Goal: Task Accomplishment & Management: Complete application form

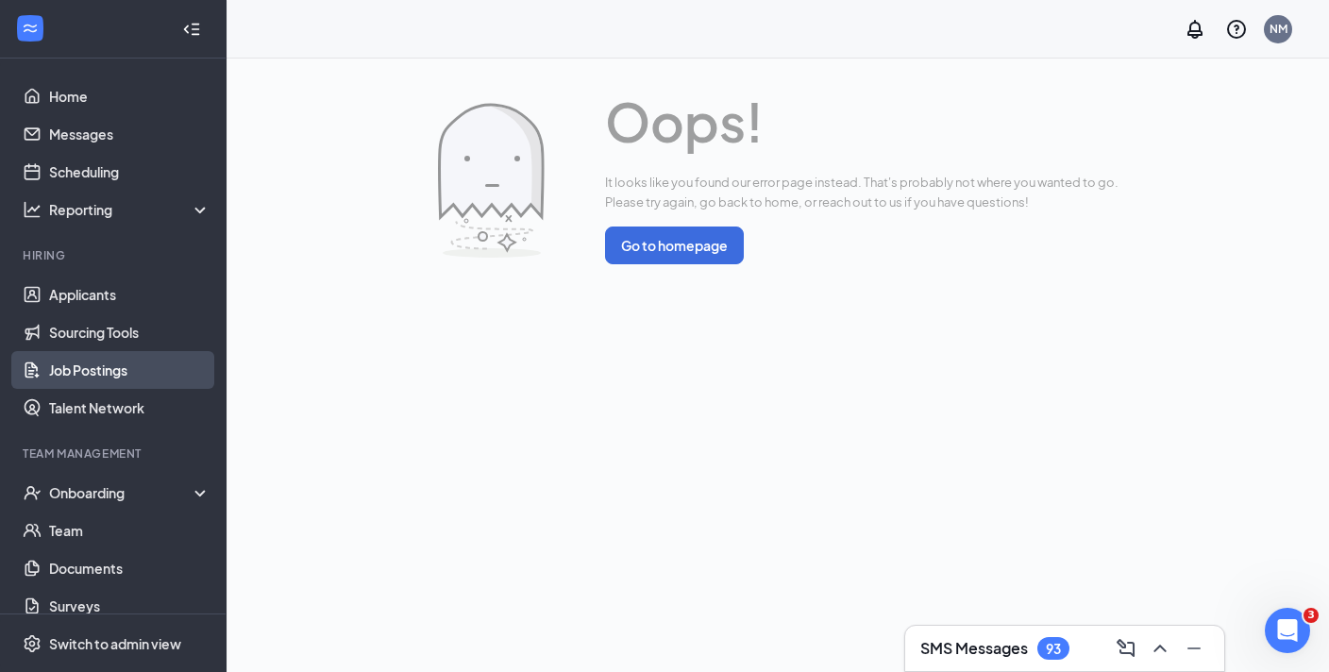
click at [109, 367] on link "Job Postings" at bounding box center [129, 370] width 161 height 38
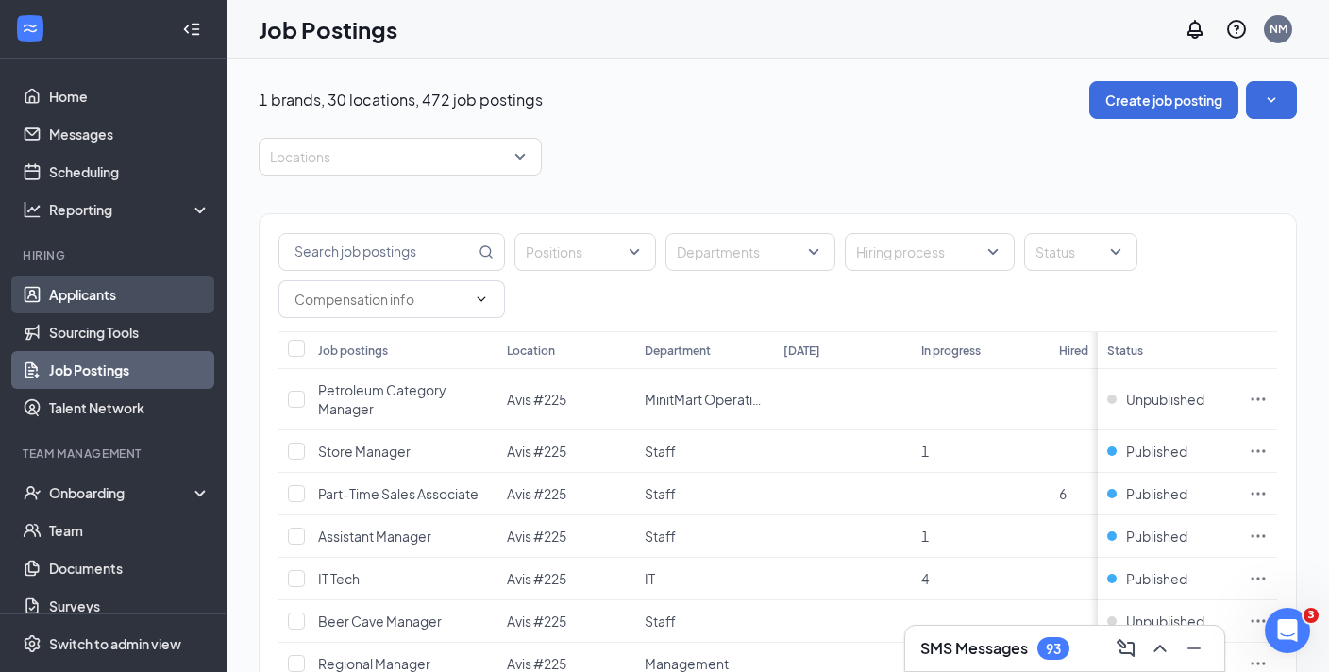
click at [98, 297] on link "Applicants" at bounding box center [129, 295] width 161 height 38
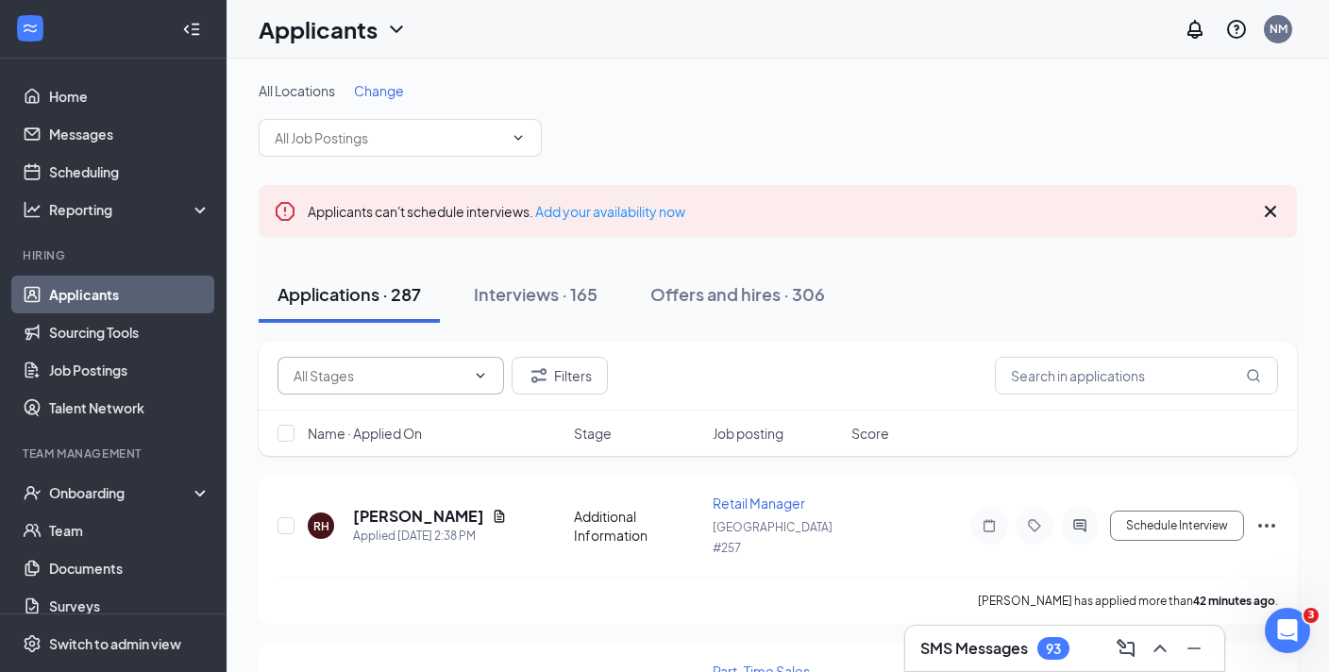
click at [482, 378] on icon "ChevronDown" at bounding box center [480, 375] width 15 height 15
click at [526, 134] on icon "ChevronDown" at bounding box center [518, 137] width 15 height 15
click at [518, 140] on icon "ChevronDown" at bounding box center [519, 137] width 8 height 5
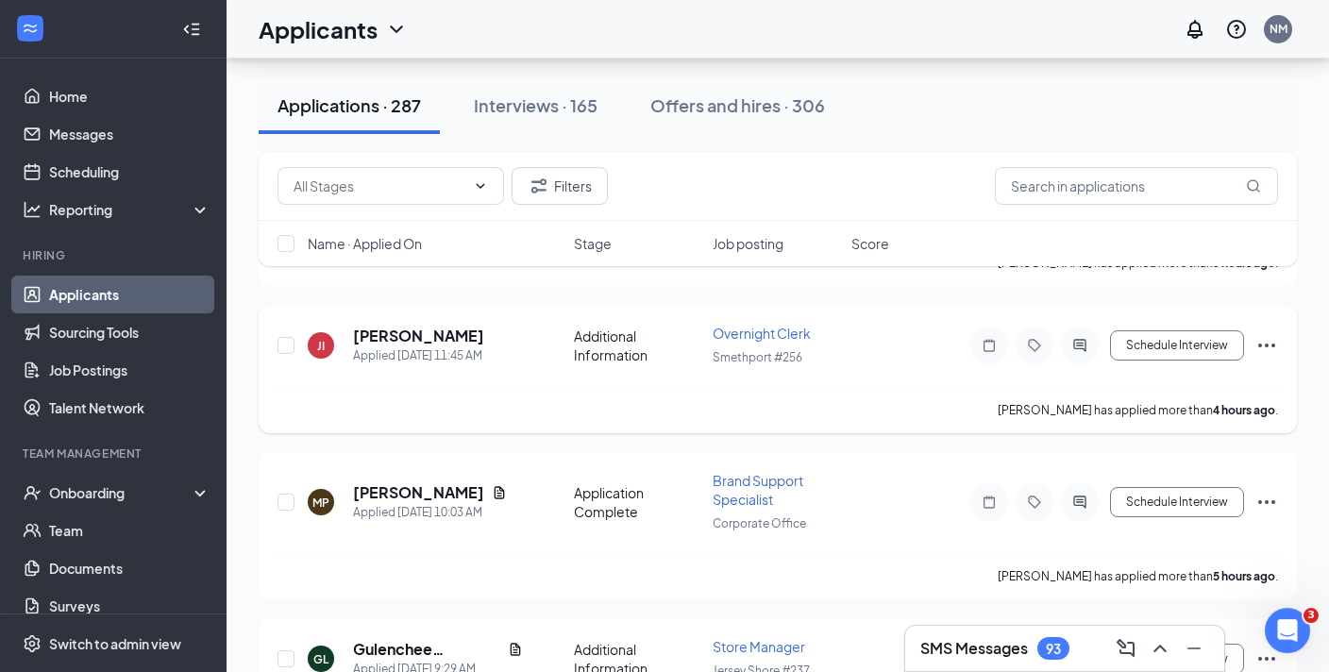
scroll to position [1196, 0]
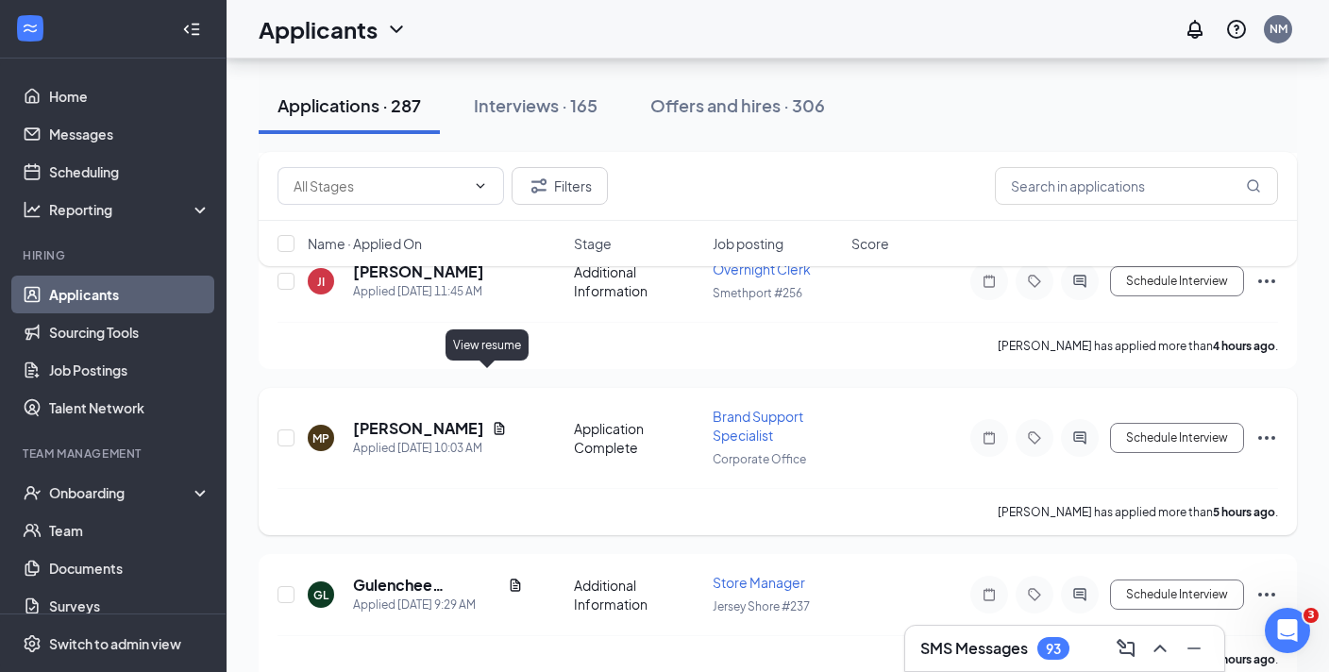
click at [495, 423] on icon "Document" at bounding box center [500, 429] width 10 height 12
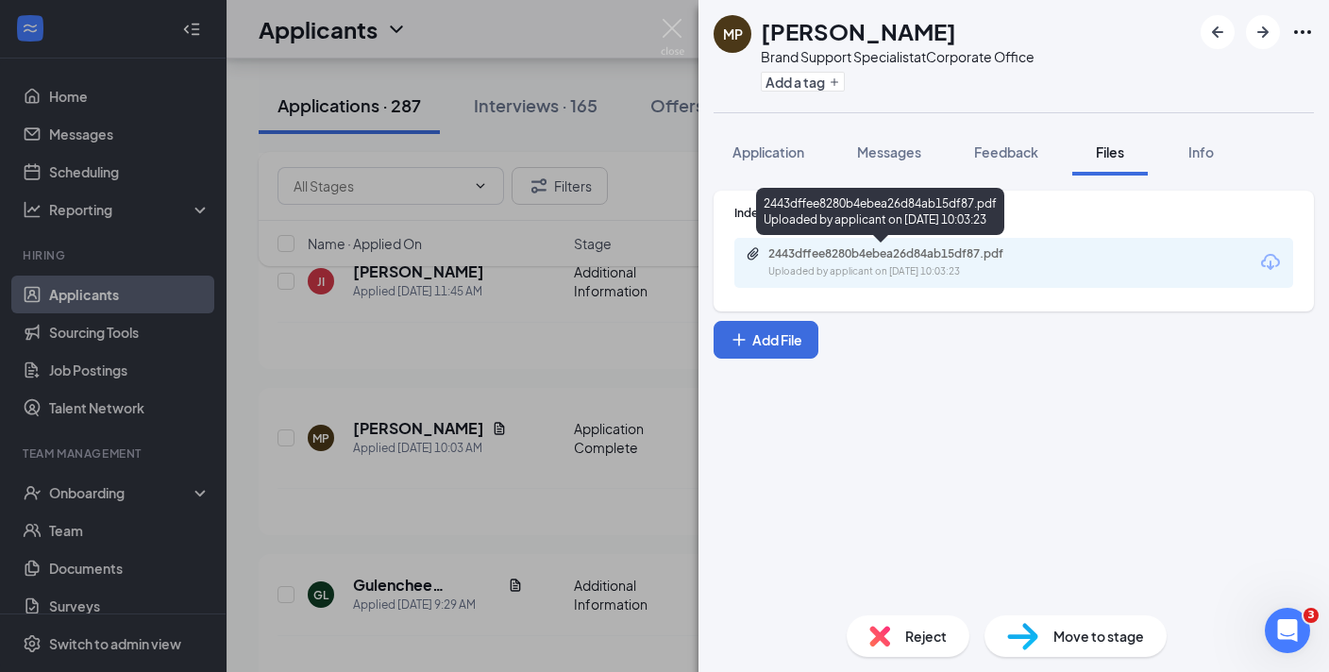
click at [903, 261] on div "2443dffee8280b4ebea26d84ab15df87.pdf" at bounding box center [901, 253] width 264 height 15
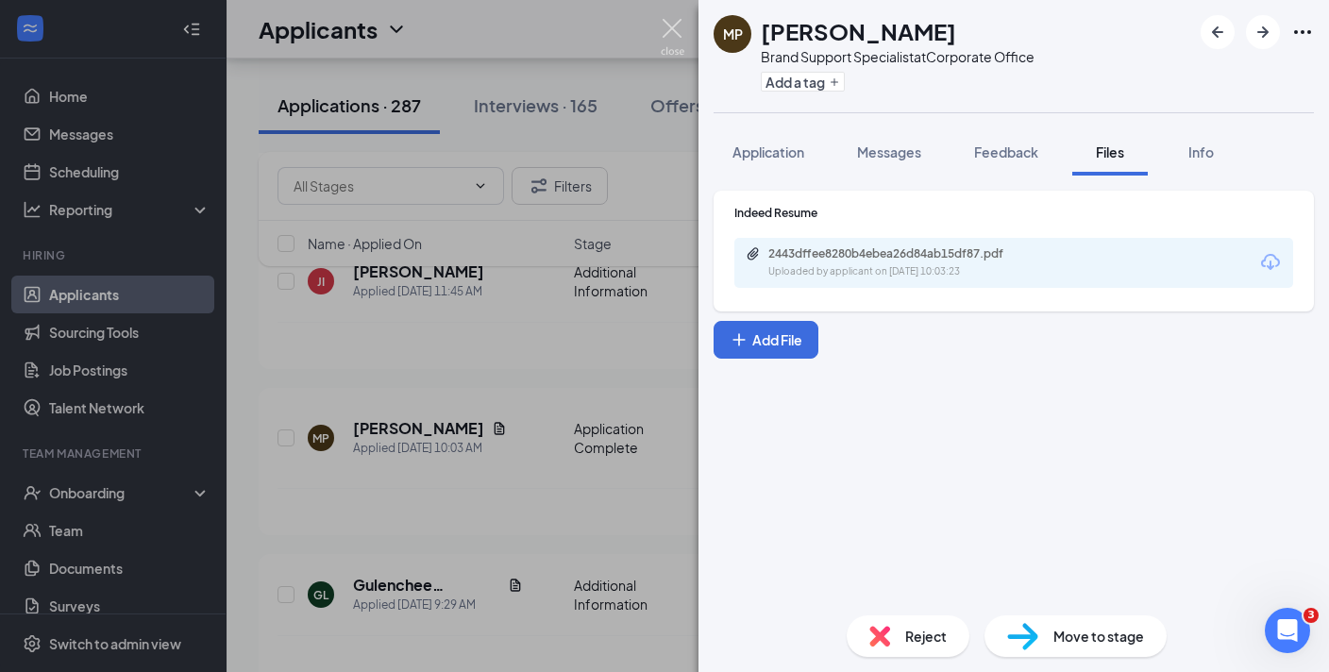
click at [675, 30] on img at bounding box center [673, 37] width 24 height 37
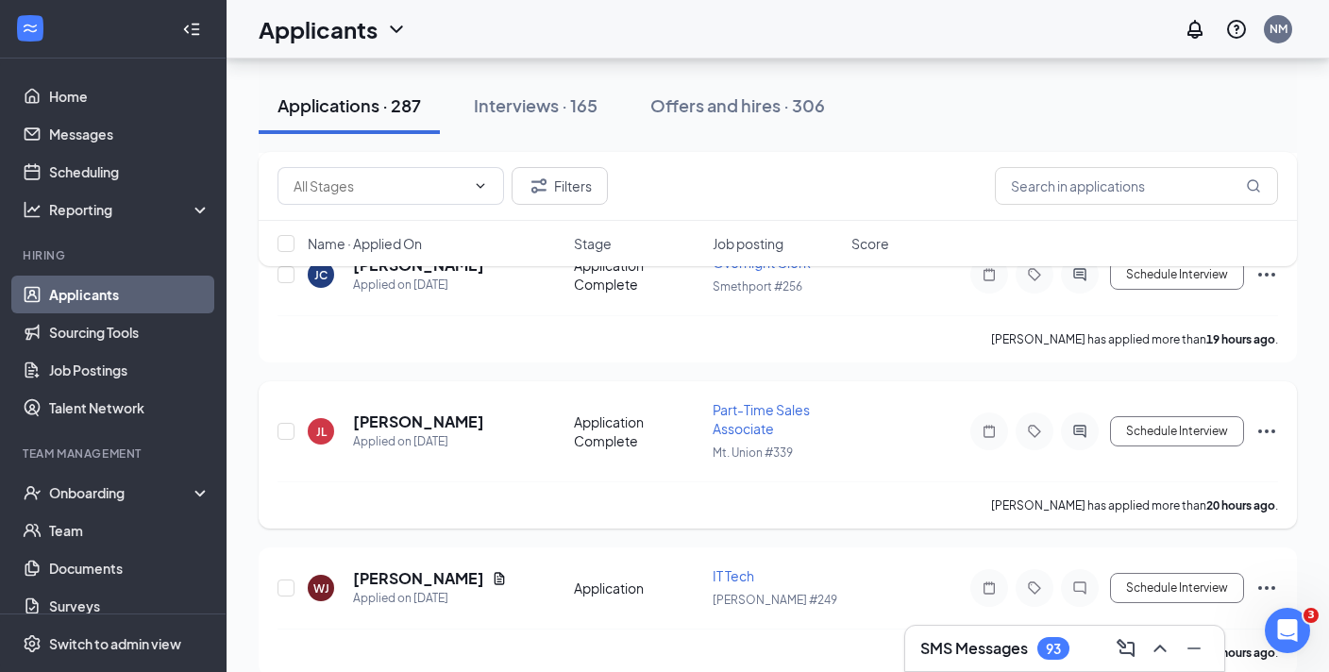
scroll to position [2880, 0]
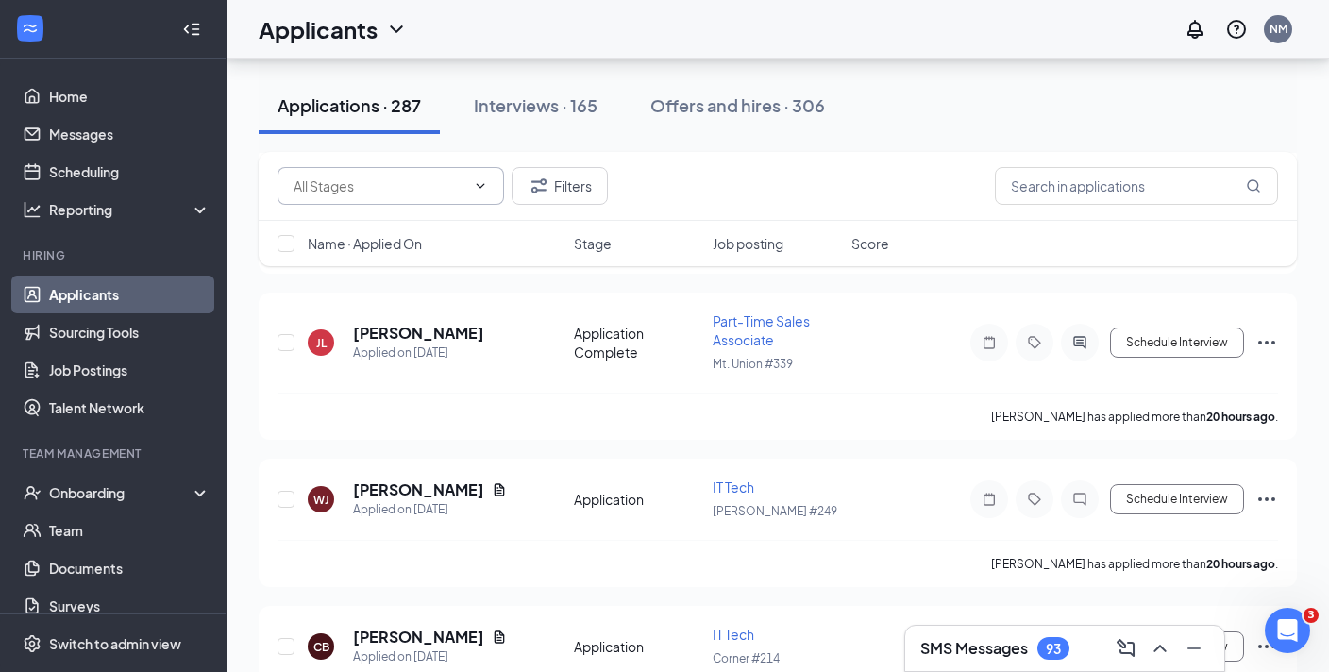
click at [432, 178] on input "text" at bounding box center [380, 186] width 172 height 21
click at [430, 228] on div "Additional Information (20)" at bounding box center [389, 221] width 162 height 21
type input "Additional Information (20)"
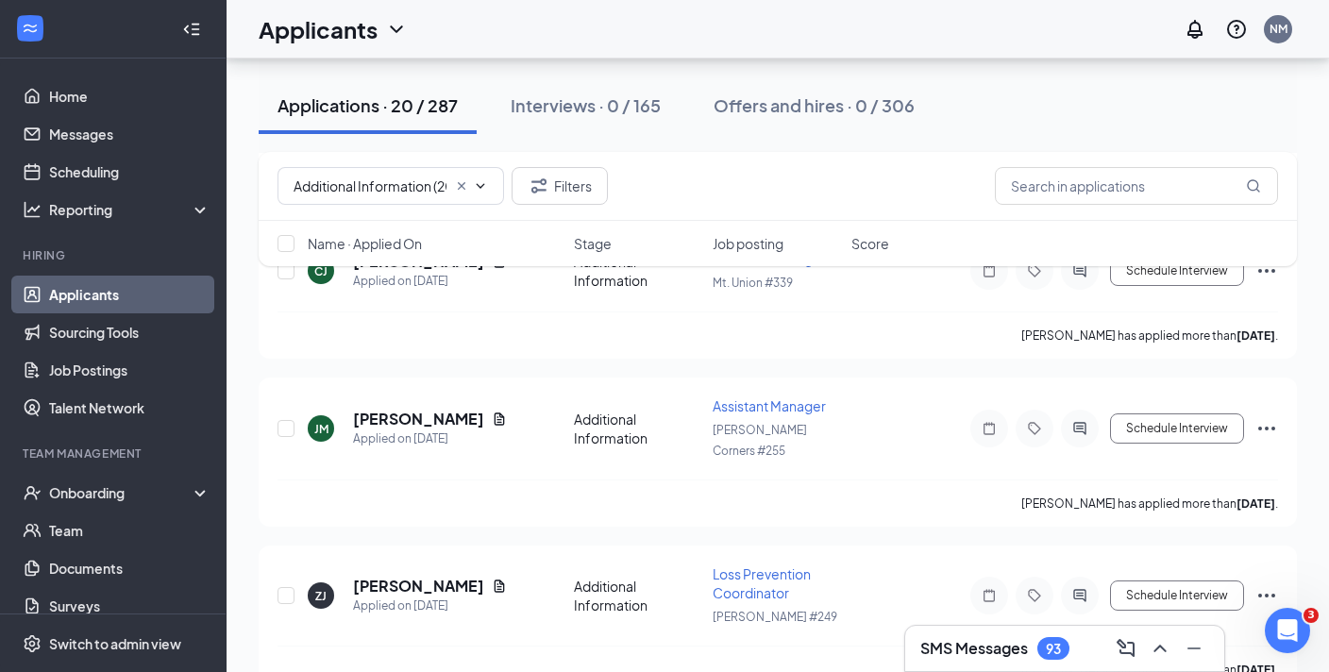
scroll to position [2861, 0]
